Goal: Task Accomplishment & Management: Manage account settings

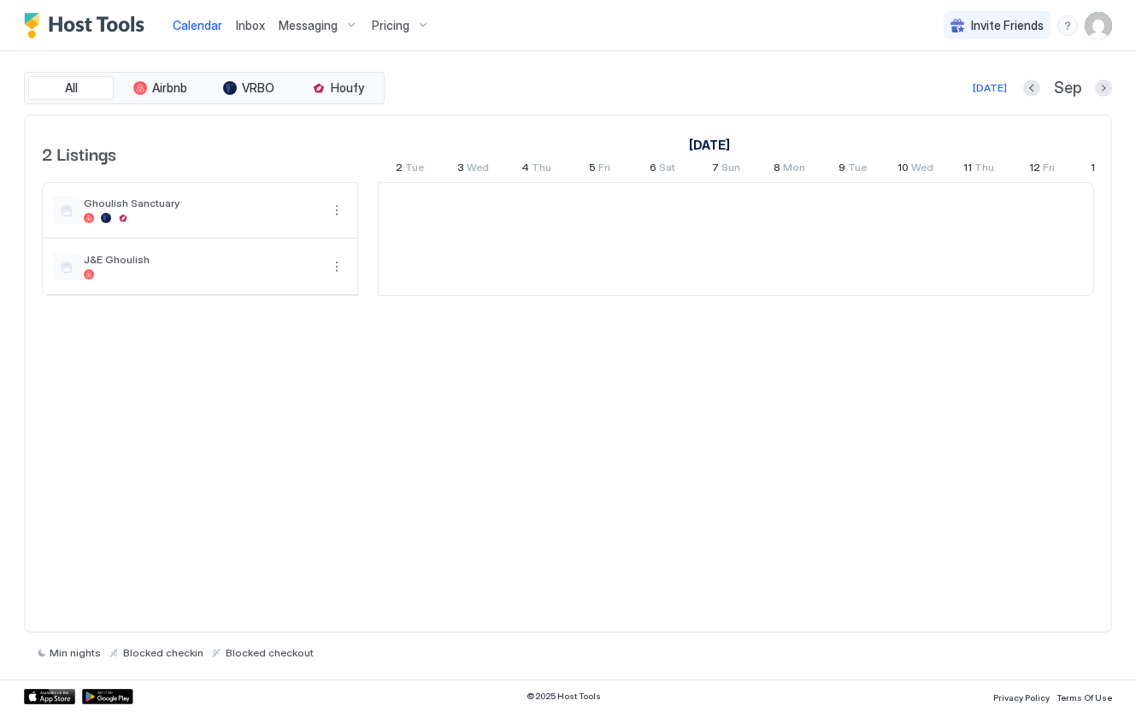
scroll to position [0, 949]
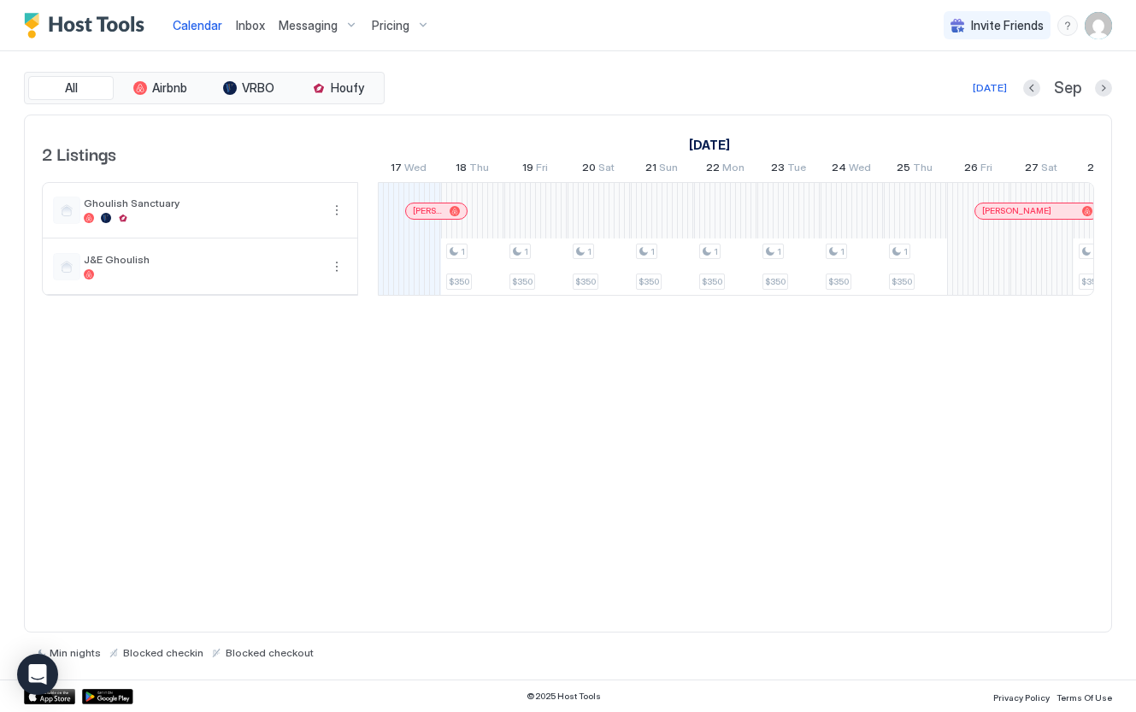
click at [1097, 28] on img "User profile" at bounding box center [1097, 25] width 27 height 27
click at [983, 102] on div "Settings" at bounding box center [1002, 96] width 217 height 30
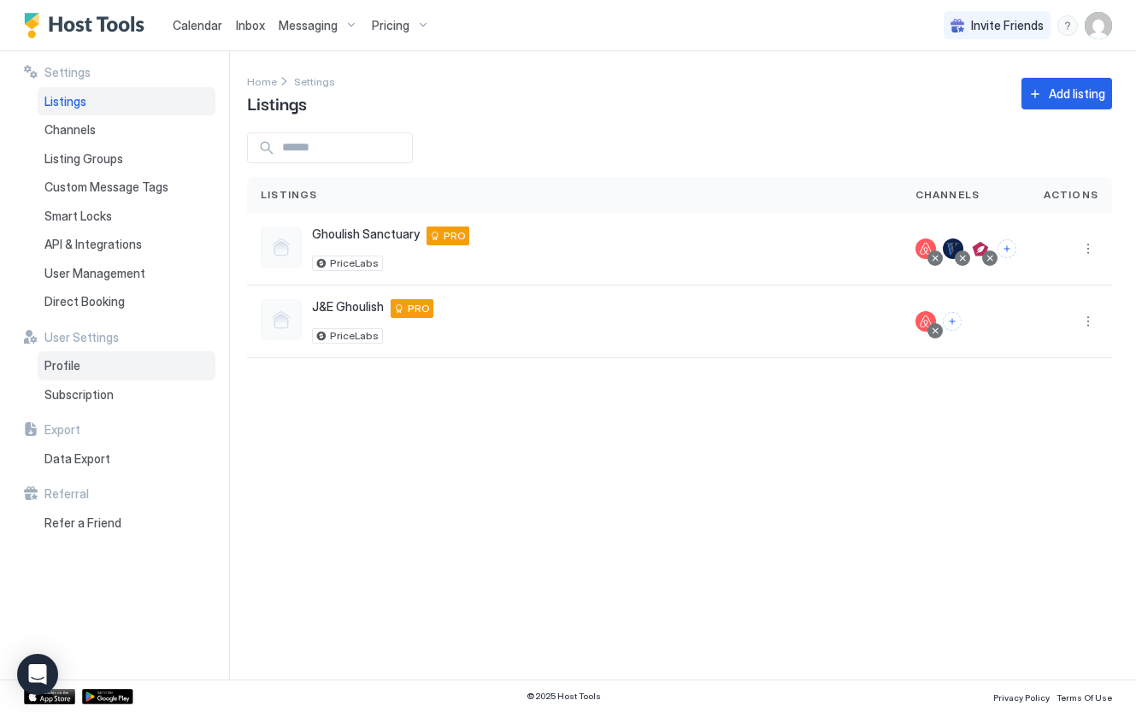
click at [74, 368] on span "Profile" at bounding box center [62, 365] width 36 height 15
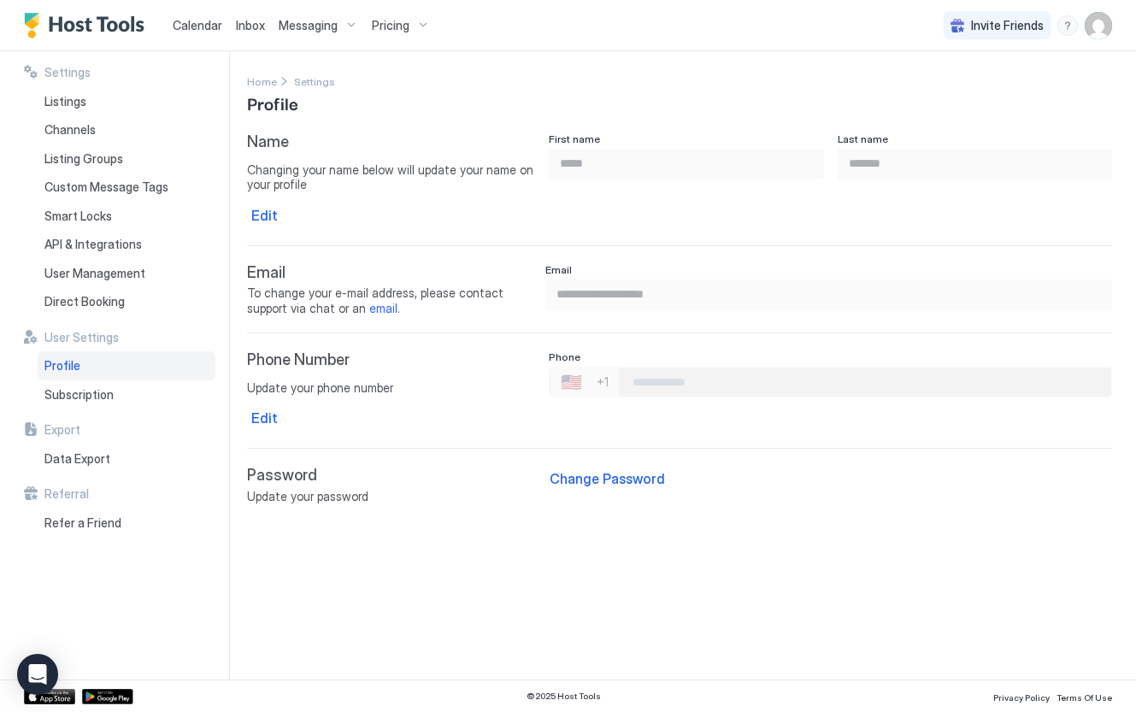
click at [663, 383] on input "Phone Number input" at bounding box center [864, 382] width 491 height 31
click at [397, 401] on div "Phone Number Edit Update your phone number Edit" at bounding box center [391, 390] width 288 height 80
click at [275, 209] on button "Edit" at bounding box center [264, 216] width 35 height 26
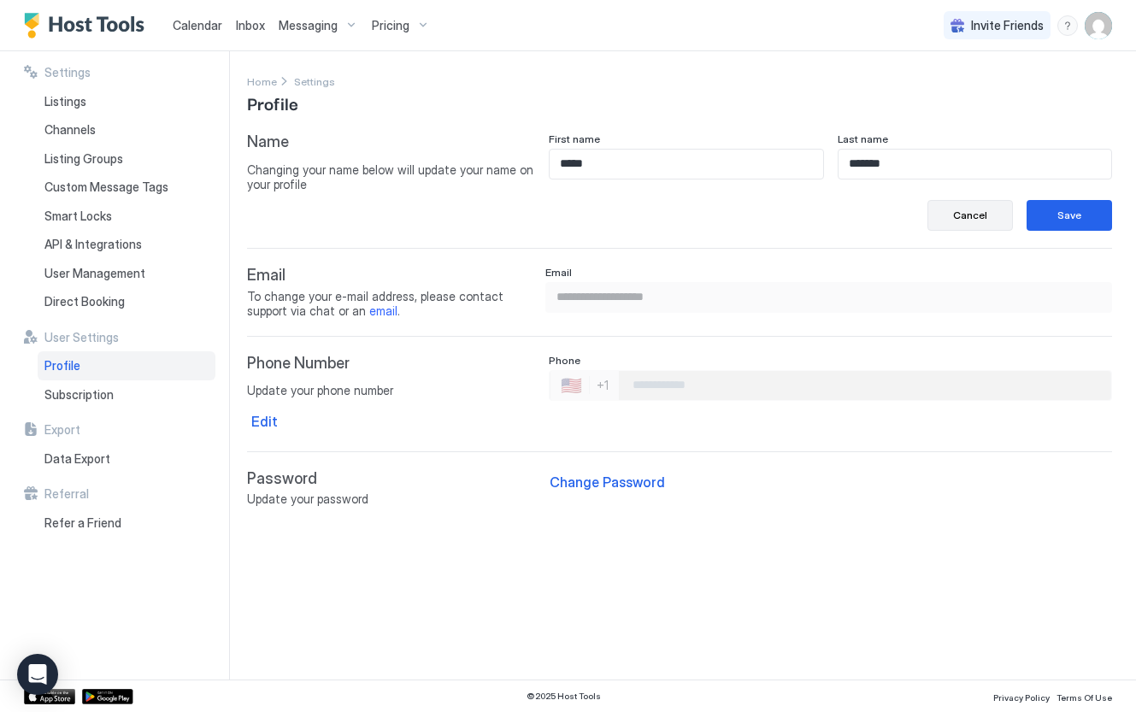
click at [953, 210] on button "Cancel" at bounding box center [969, 215] width 85 height 31
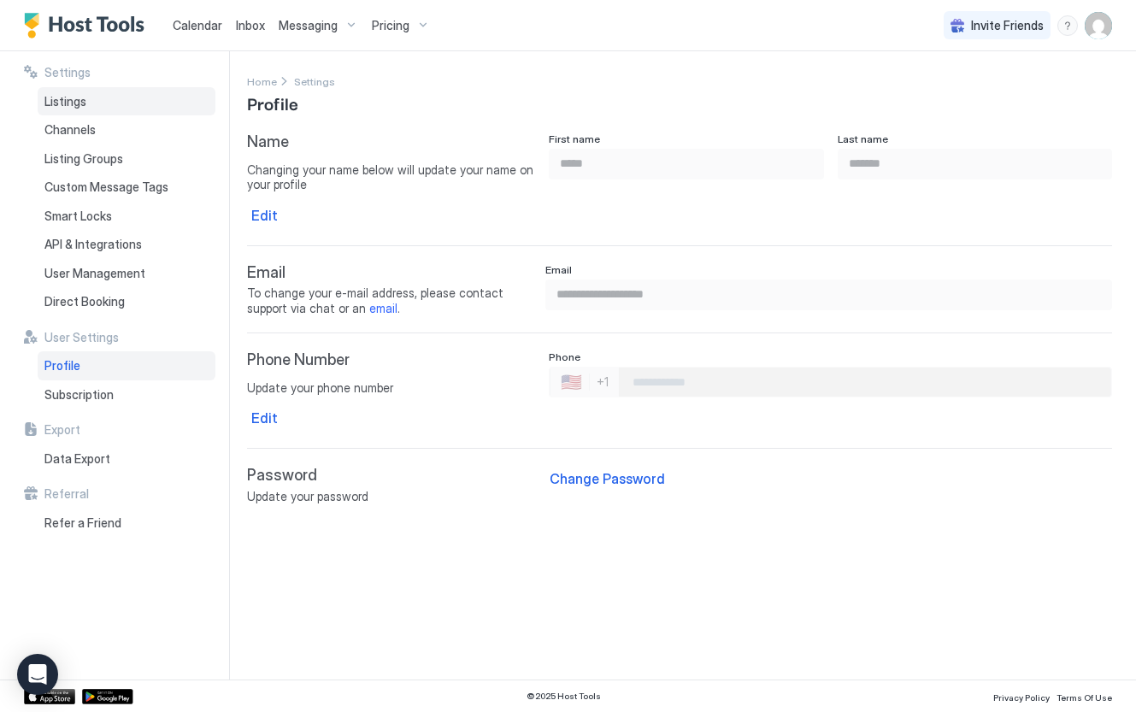
click at [156, 107] on div "Listings" at bounding box center [127, 101] width 178 height 29
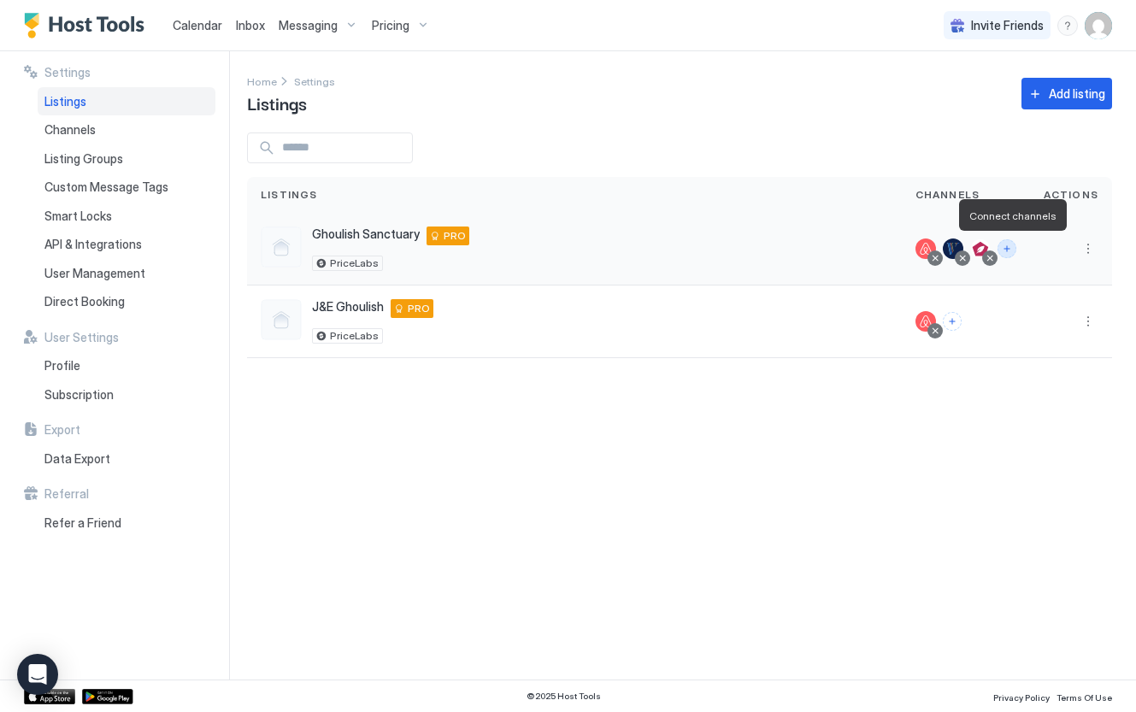
click at [1007, 251] on button "Connect channels" at bounding box center [1006, 248] width 19 height 19
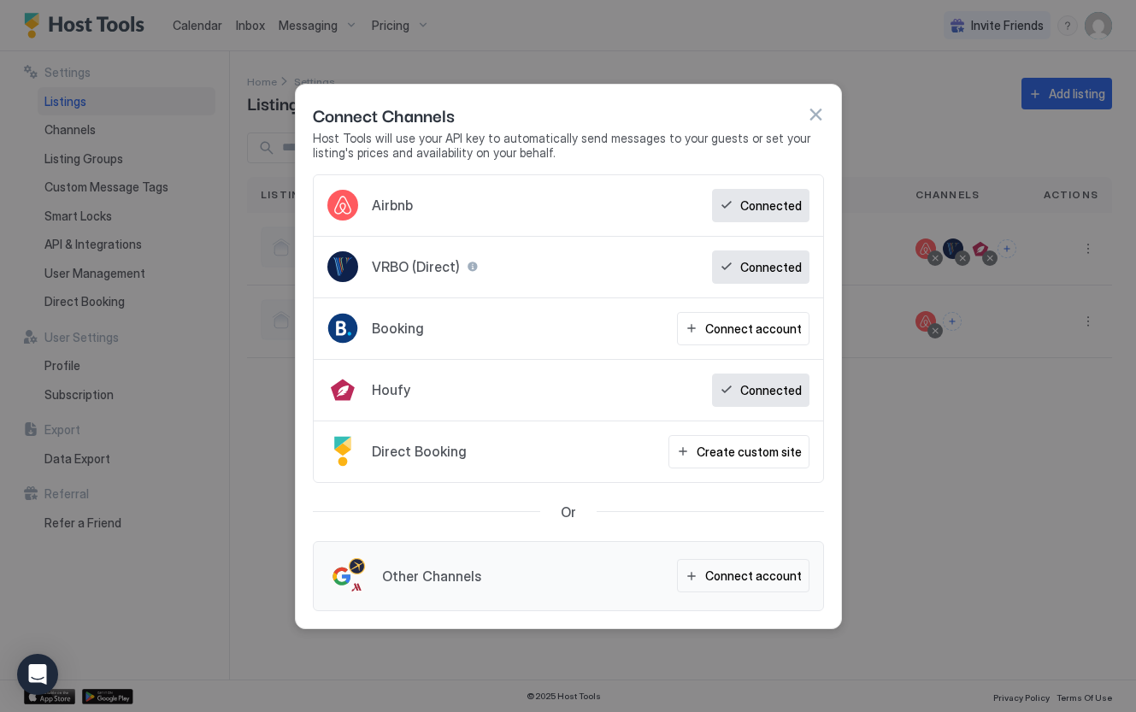
click at [657, 206] on div "Airbnb Connected" at bounding box center [568, 206] width 509 height 62
click at [821, 111] on button "button" at bounding box center [815, 114] width 17 height 17
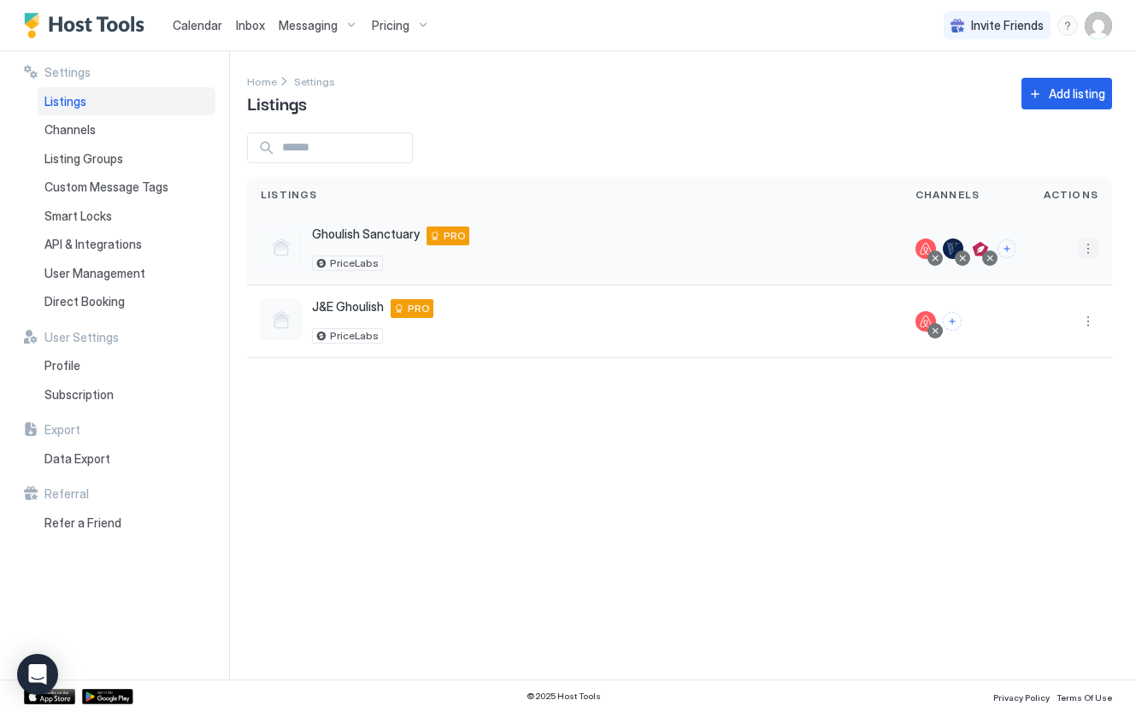
click at [1090, 250] on button "More options" at bounding box center [1088, 248] width 21 height 21
click at [832, 135] on div at bounding box center [568, 356] width 1136 height 712
click at [1092, 249] on button "More options" at bounding box center [1088, 248] width 21 height 21
click at [769, 181] on div at bounding box center [568, 356] width 1136 height 712
click at [470, 320] on div "J&E Ghoulish Kissimmee 34746 US PRO PriceLabs" at bounding box center [574, 321] width 627 height 44
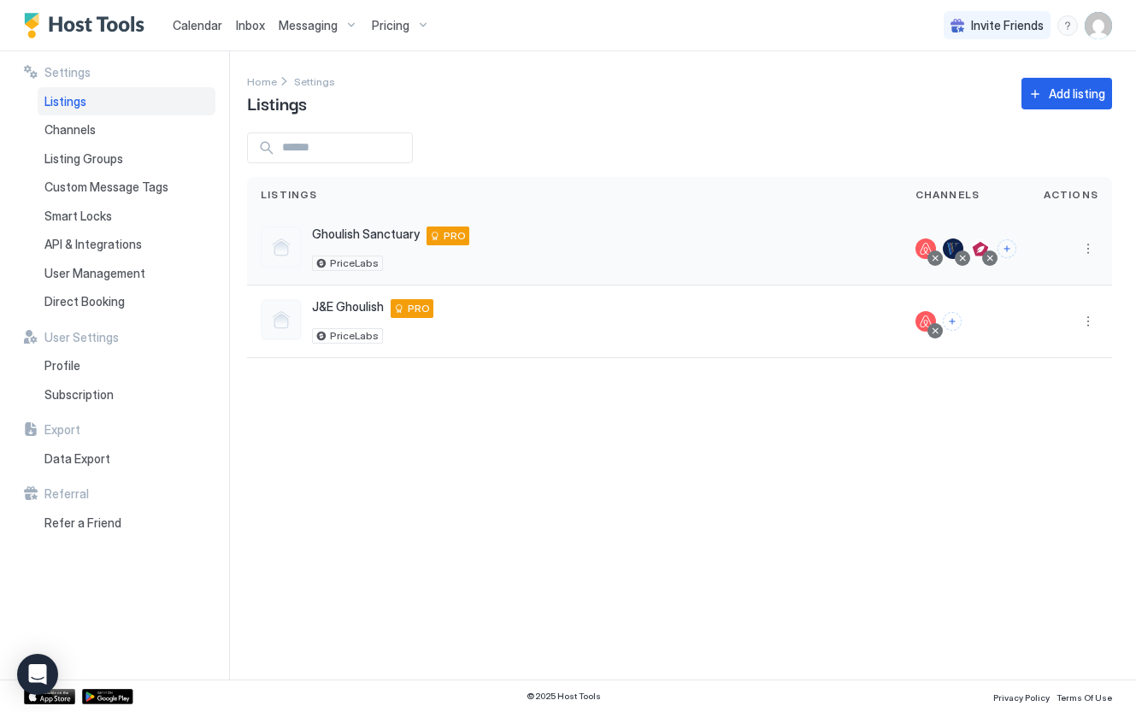
click at [578, 247] on div "Ghoulish Sanctuary 2808 Club Cortile Circle Unit A, Kissimmee, FL 34746 US PRO …" at bounding box center [574, 248] width 627 height 44
click at [320, 36] on div "Messaging" at bounding box center [318, 25] width 93 height 29
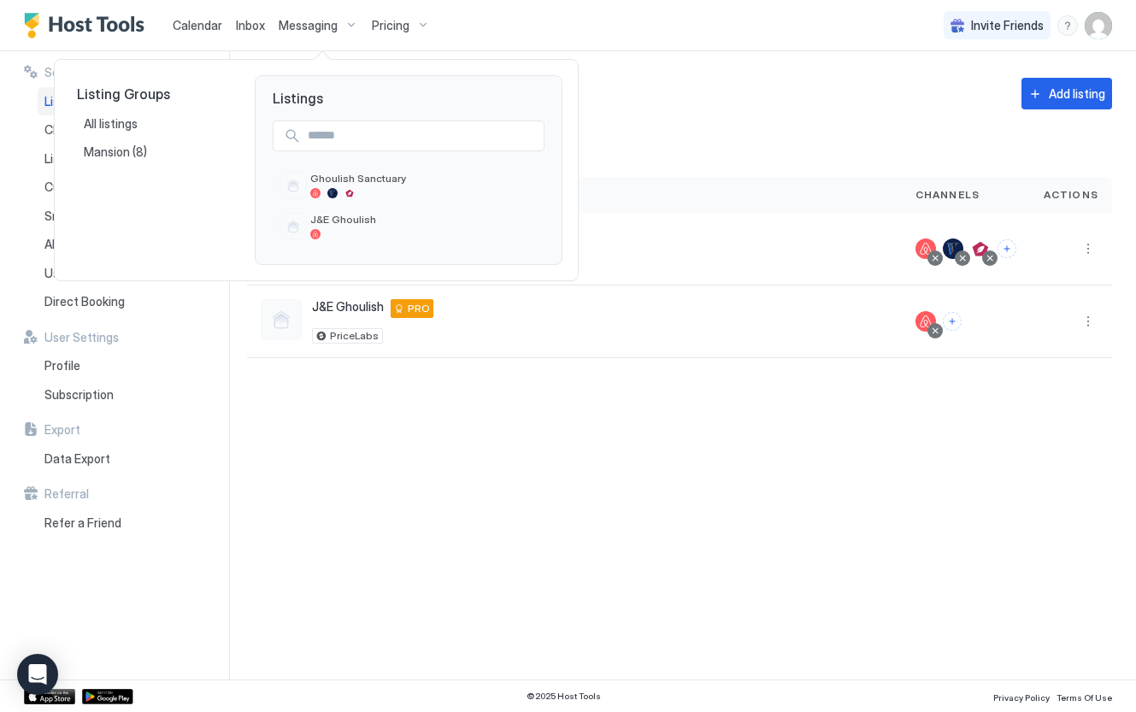
click at [580, 91] on div at bounding box center [568, 356] width 1136 height 712
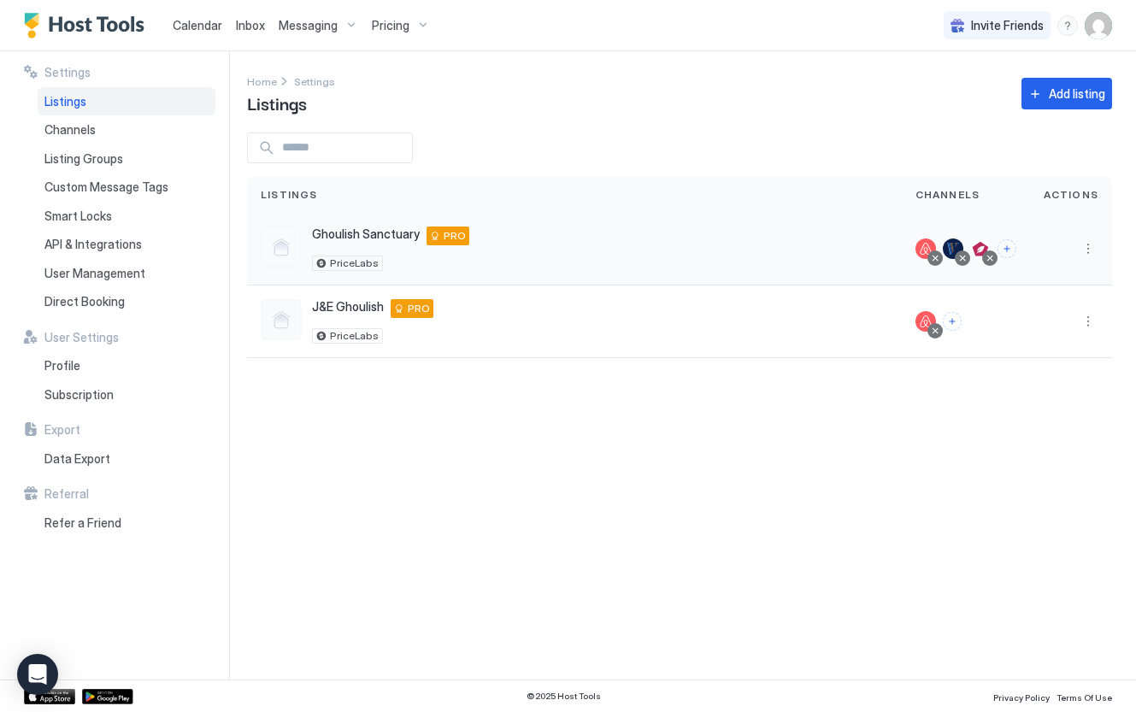
click at [443, 233] on span "PRO" at bounding box center [454, 235] width 22 height 15
click at [187, 30] on span "Calendar" at bounding box center [198, 25] width 50 height 15
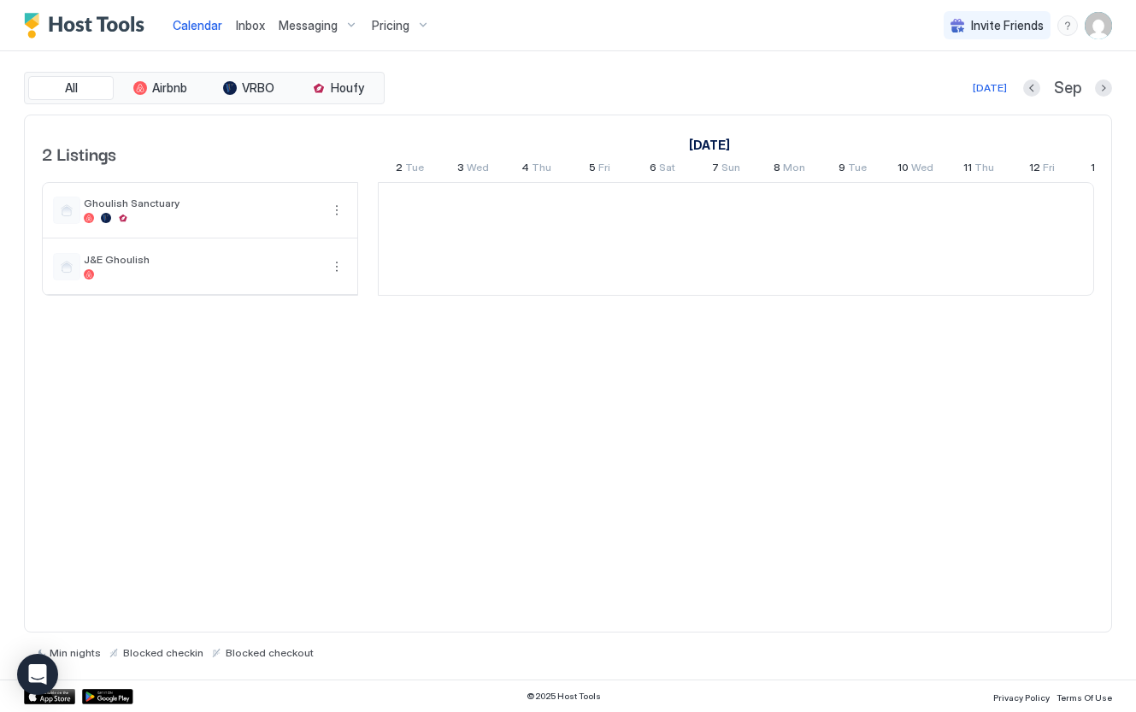
scroll to position [0, 949]
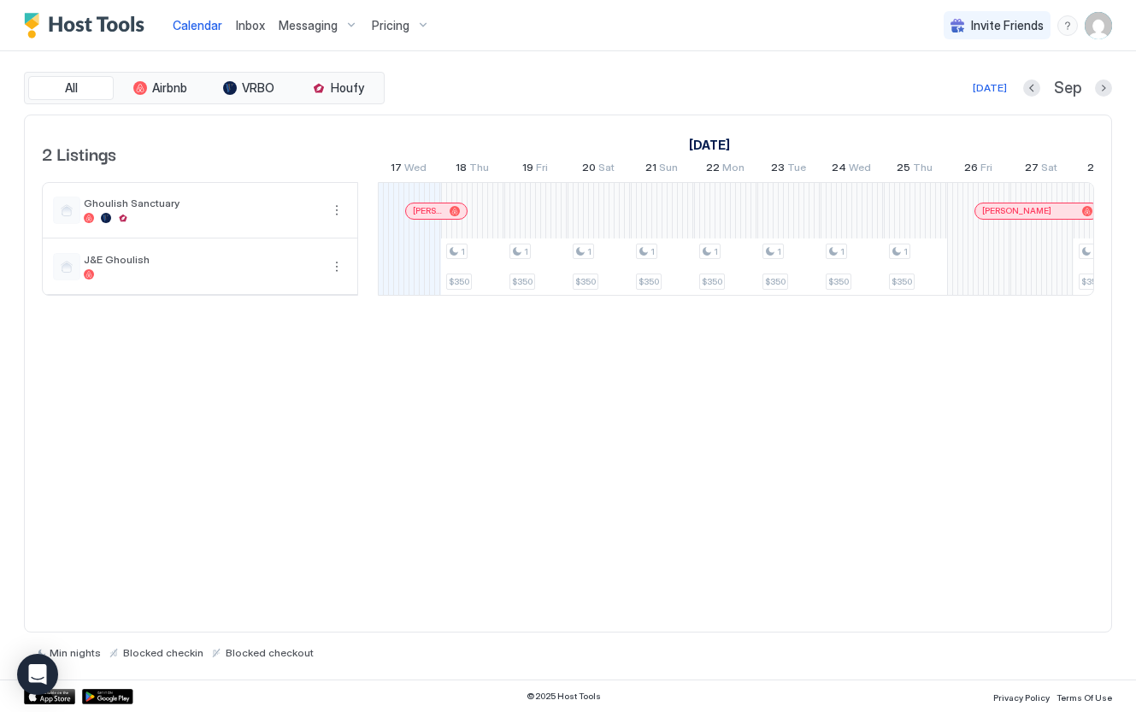
click at [998, 208] on div at bounding box center [998, 211] width 14 height 14
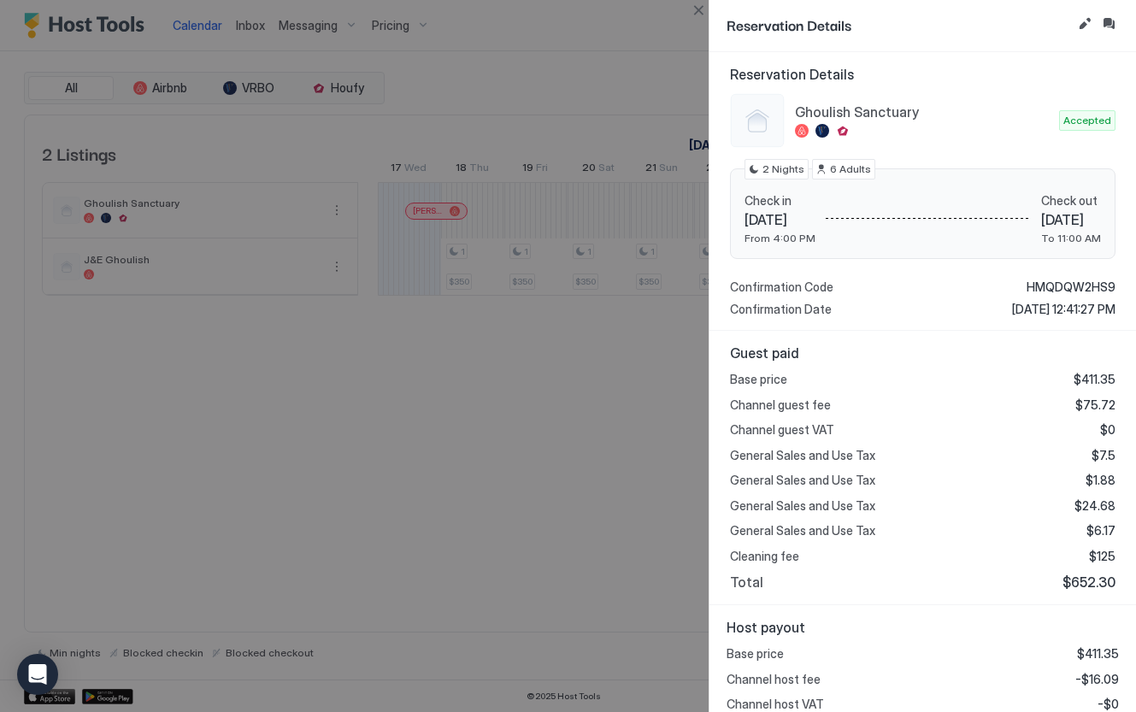
scroll to position [203, 0]
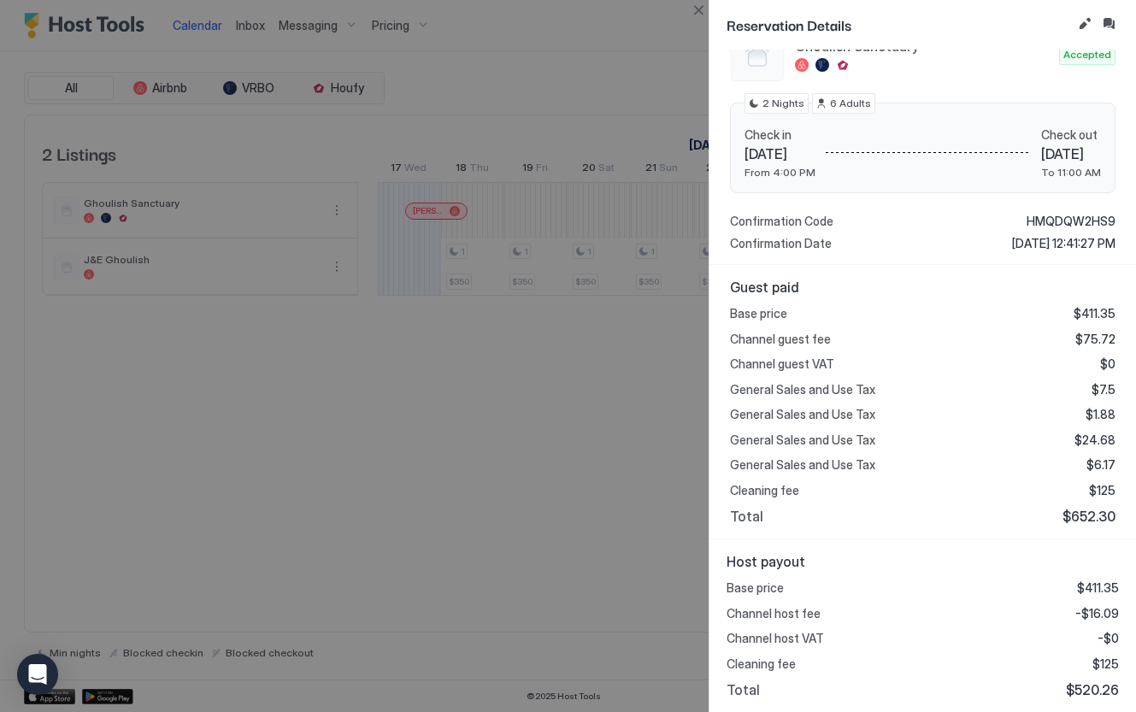
click at [656, 390] on div at bounding box center [568, 356] width 1136 height 712
click at [596, 347] on div at bounding box center [568, 356] width 1136 height 712
click at [694, 8] on button "Close" at bounding box center [698, 10] width 21 height 21
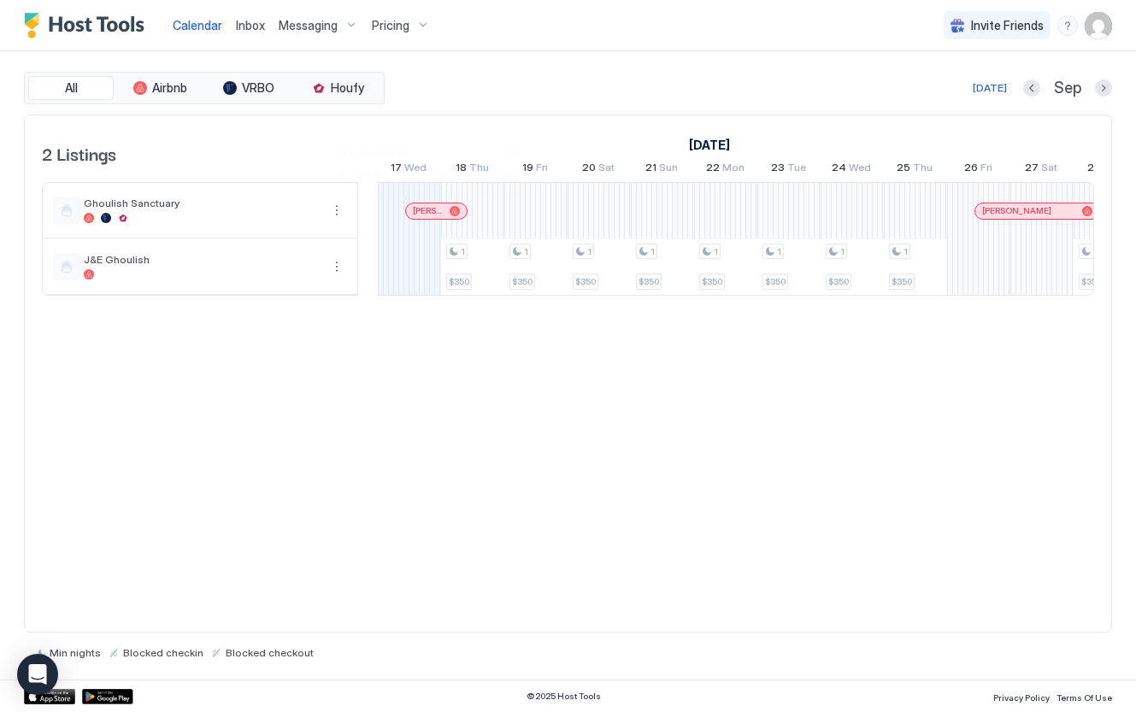
click at [419, 214] on div at bounding box center [419, 211] width 14 height 14
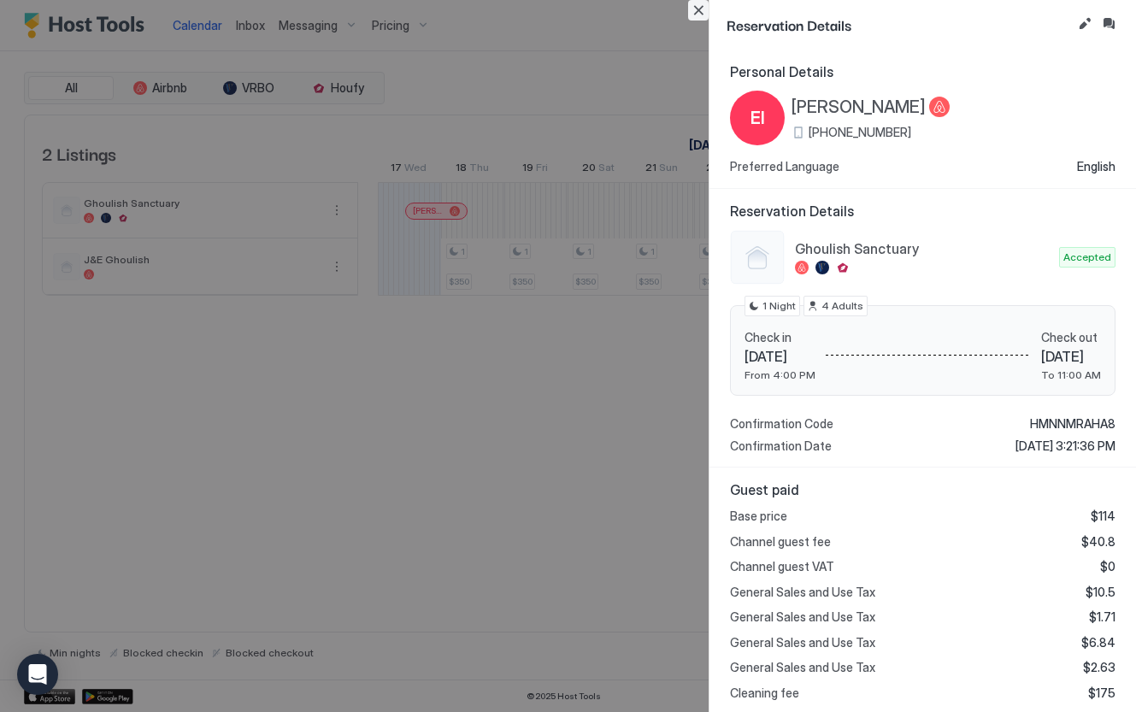
click at [693, 18] on button "Close" at bounding box center [698, 10] width 21 height 21
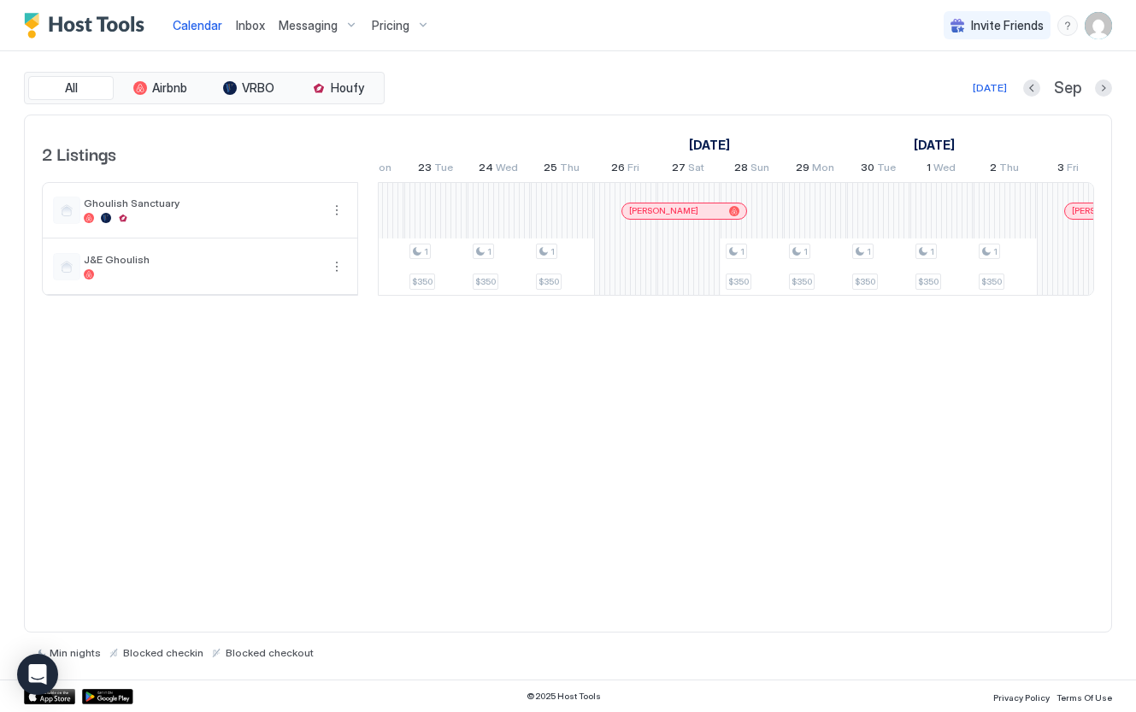
scroll to position [0, 0]
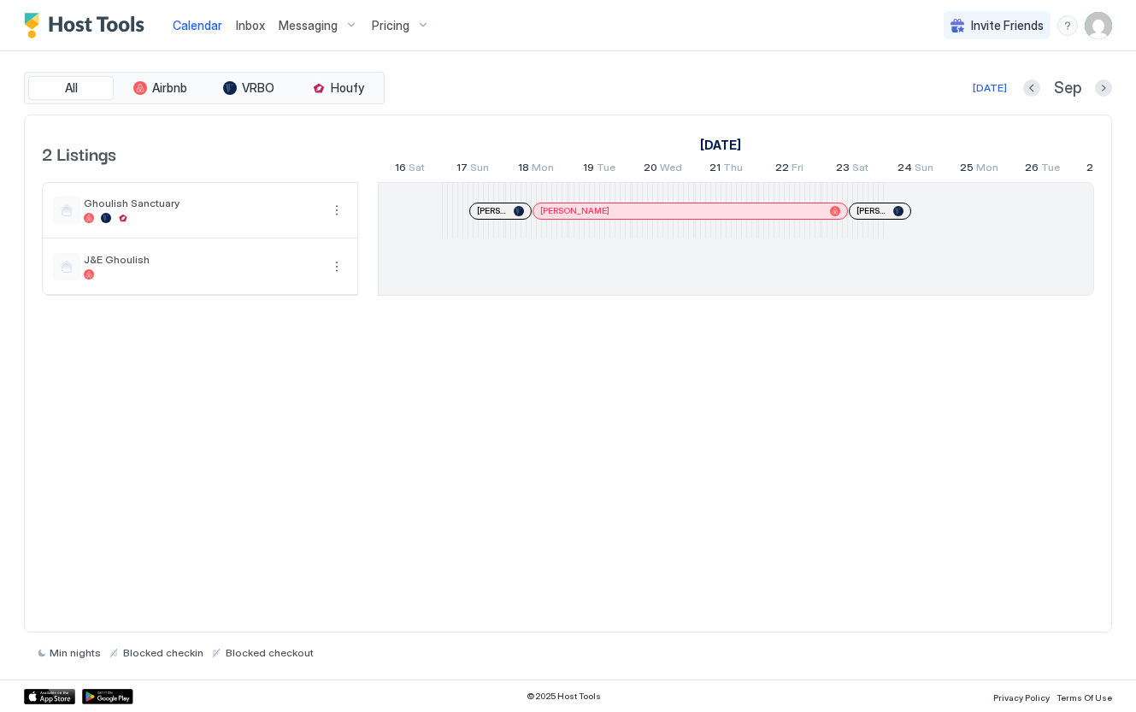
scroll to position [0, 949]
